Goal: Complete application form

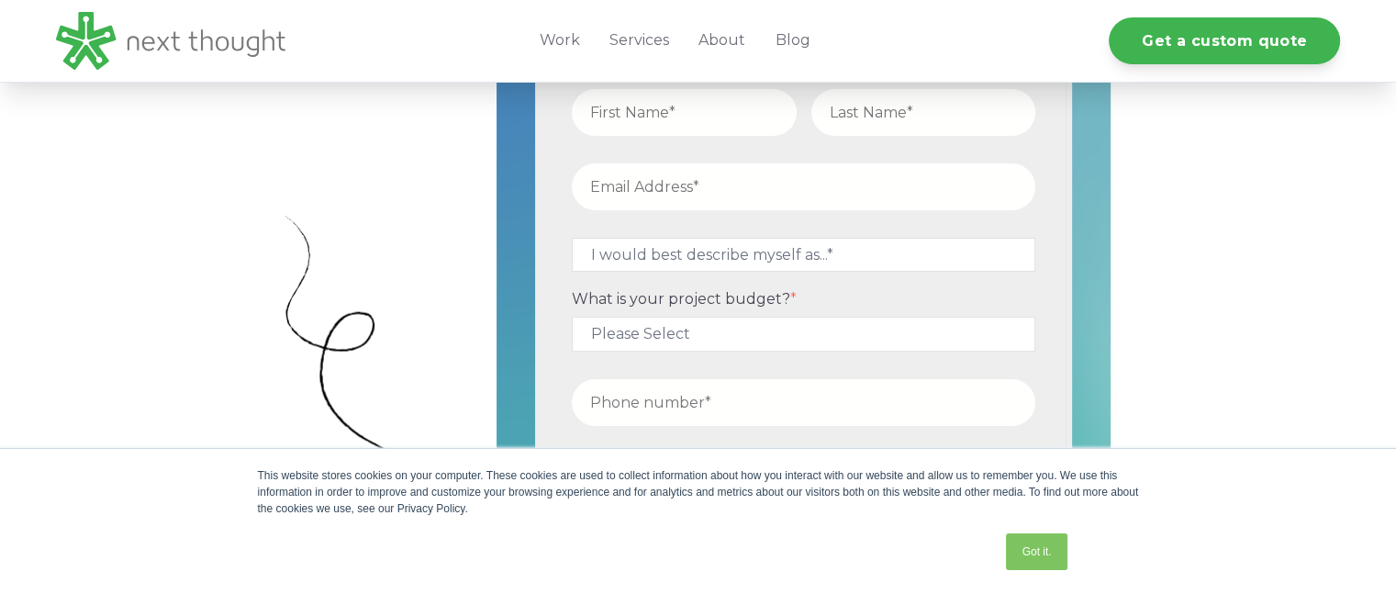
scroll to position [530, 0]
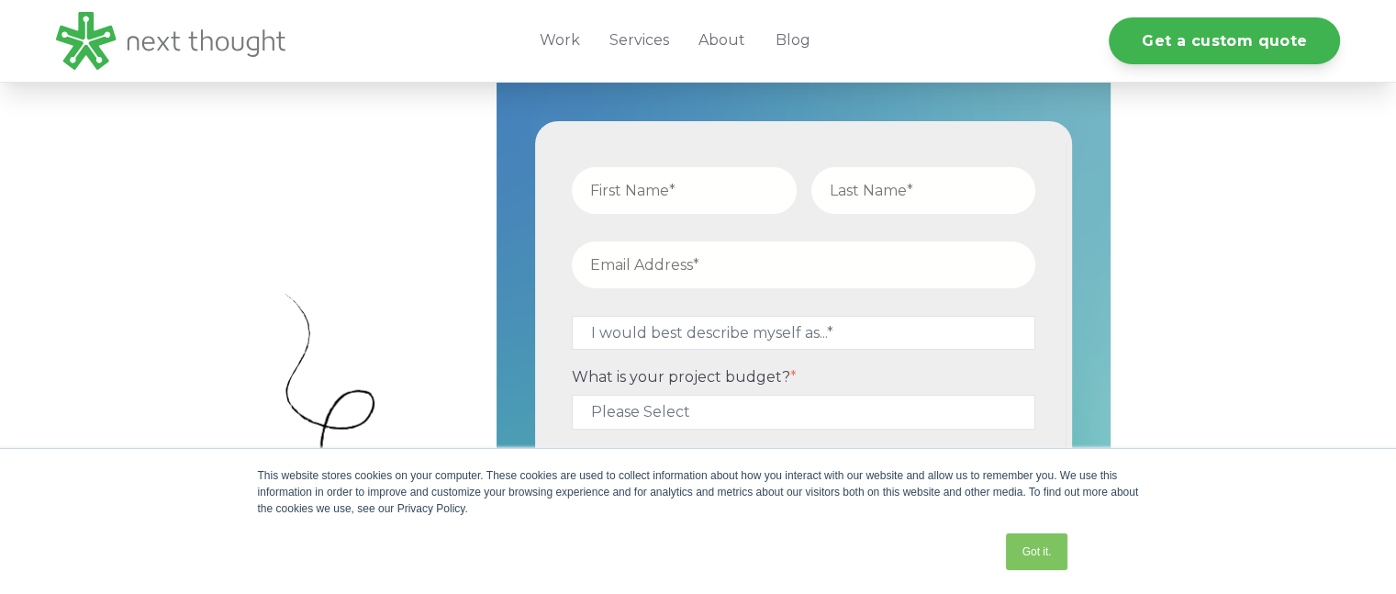
click at [694, 184] on input "text" at bounding box center [684, 190] width 225 height 47
type input "[PERSON_NAME]"
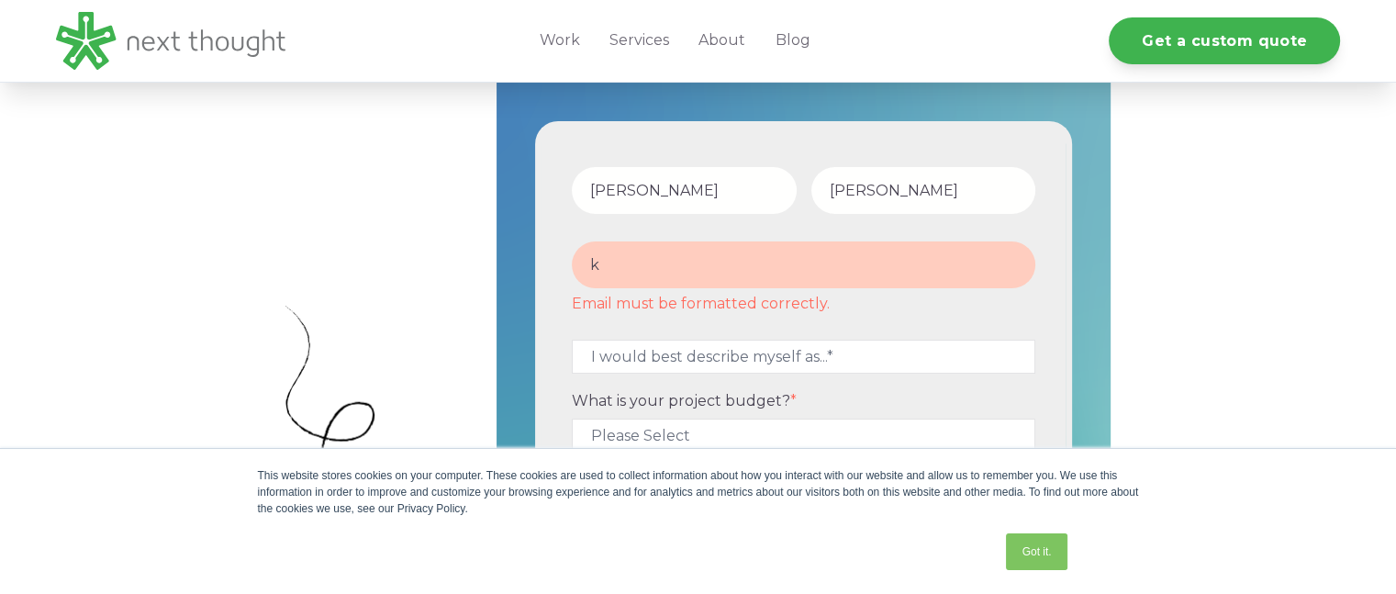
type input "[EMAIL_ADDRESS][DOMAIN_NAME]"
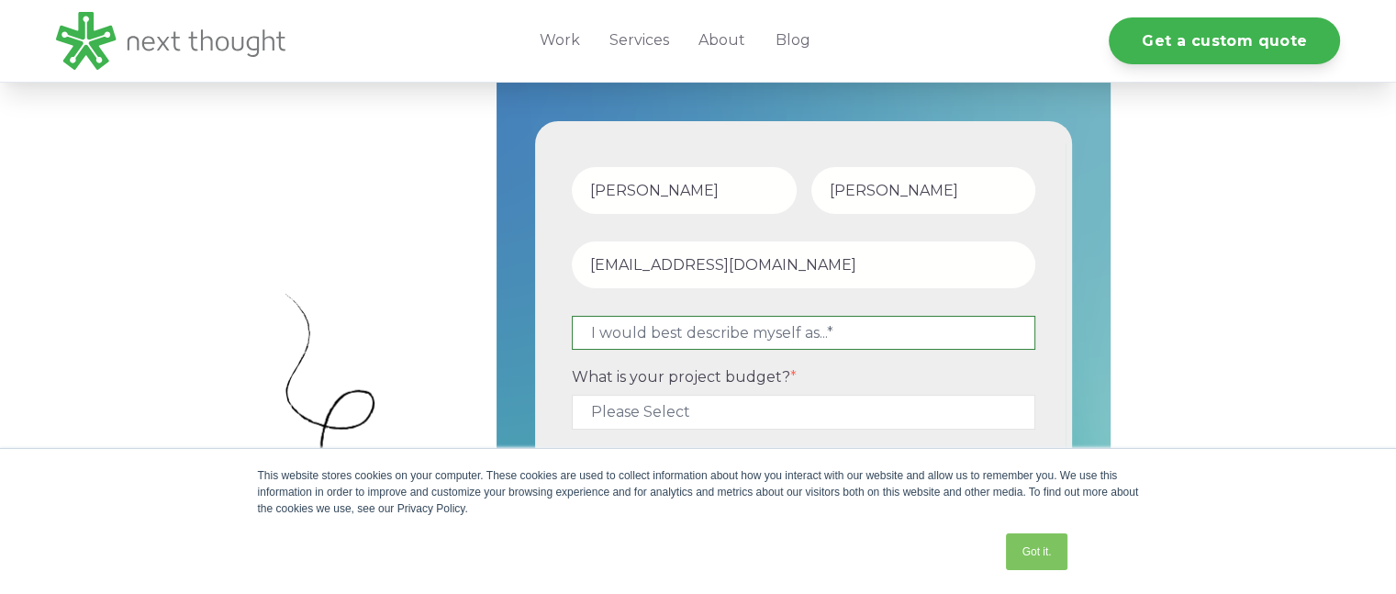
click at [683, 334] on select "I would best describe myself as...* Other I am an executive or owner of a compa…" at bounding box center [803, 333] width 463 height 34
select select "persona_10"
click at [572, 316] on select "I would best describe myself as...* Other I am an executive or owner of a compa…" at bounding box center [803, 333] width 463 height 34
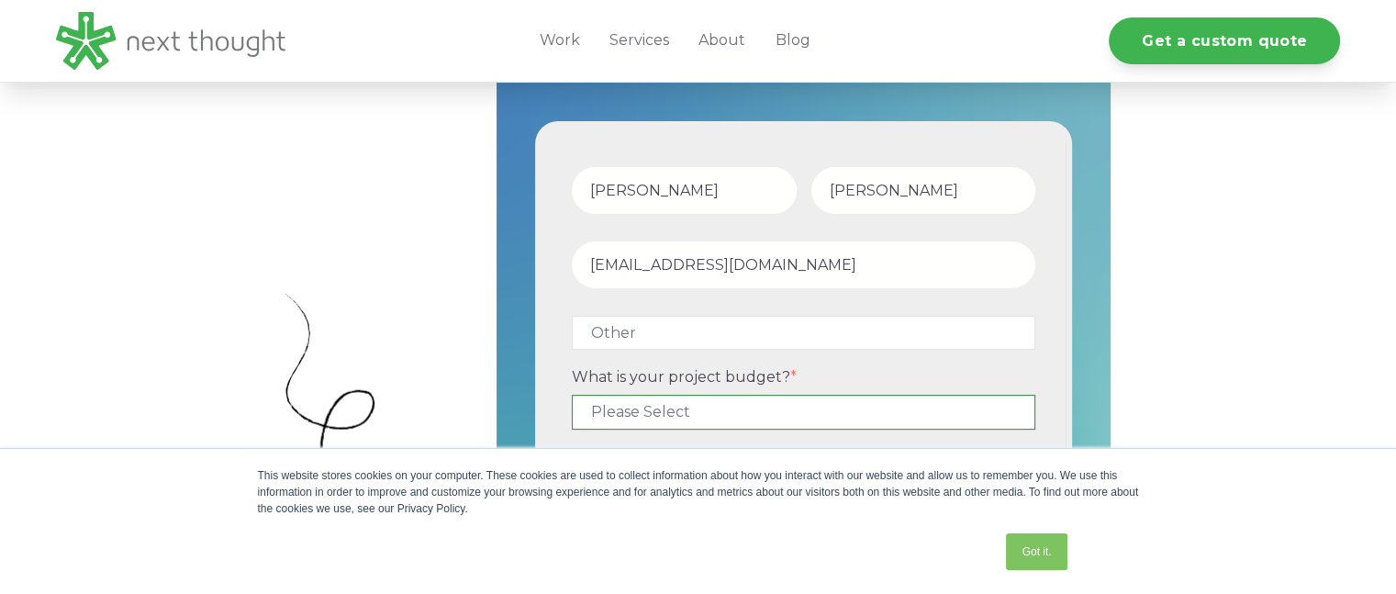
click at [709, 410] on select "Please Select $5,000 - $15,000 $15,000 - $25,000 $25,000 - $50,000 $50,000+" at bounding box center [803, 412] width 463 height 34
